Goal: Task Accomplishment & Management: Manage account settings

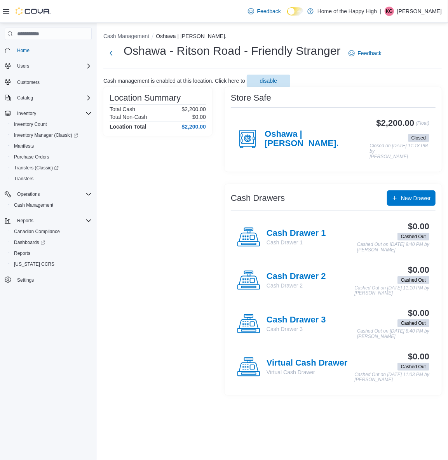
click at [421, 12] on p "Kate Goodman" at bounding box center [419, 11] width 45 height 9
click at [395, 83] on button "Sign Out" at bounding box center [403, 78] width 72 height 12
